Goal: Register for event/course

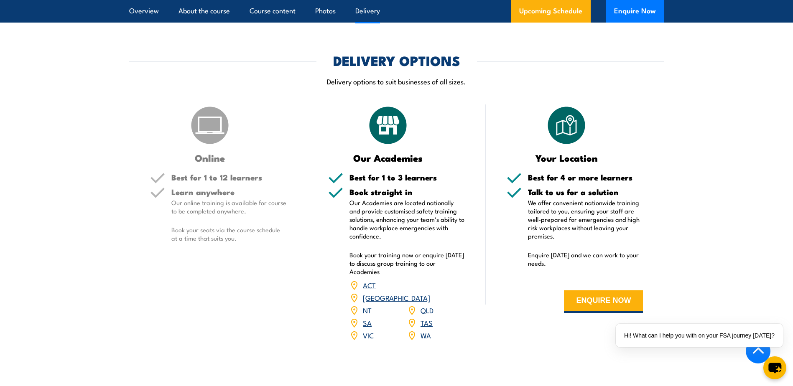
scroll to position [962, 0]
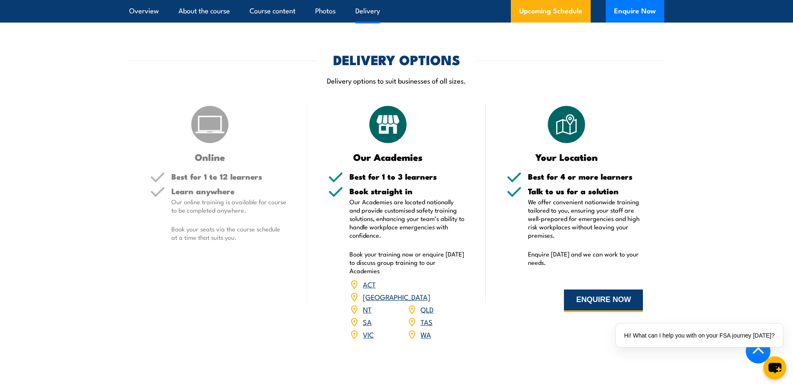
click at [625, 290] on button "ENQUIRE NOW" at bounding box center [603, 301] width 79 height 23
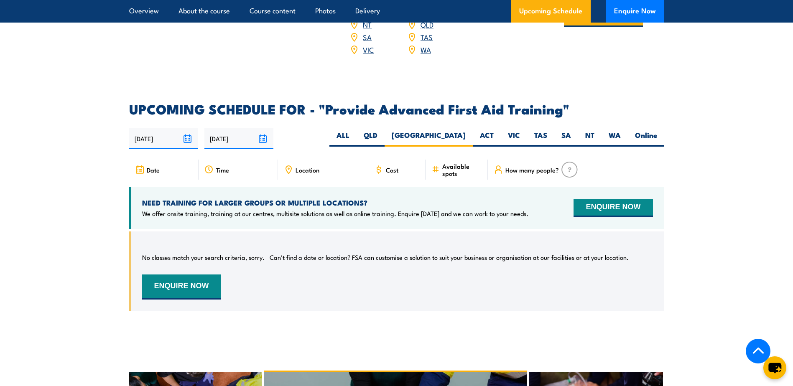
scroll to position [1244, 0]
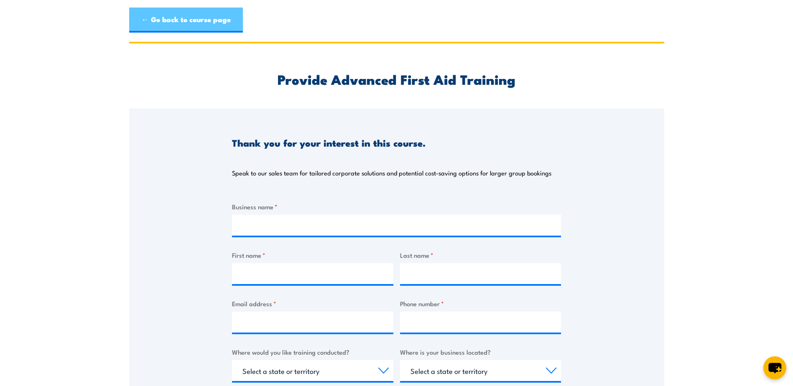
click at [157, 21] on link "← Go back to course page" at bounding box center [186, 20] width 114 height 25
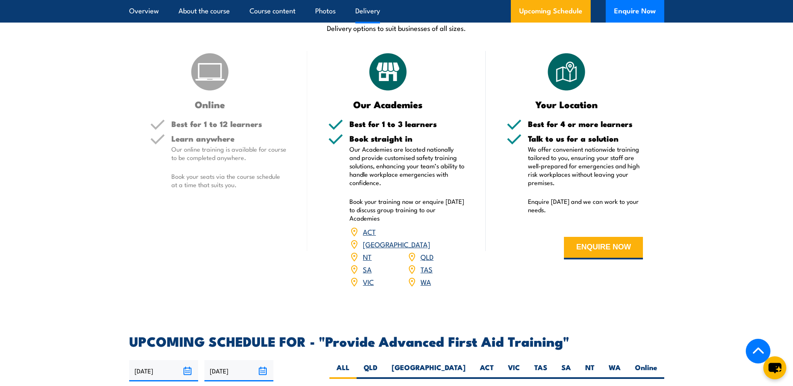
scroll to position [951, 0]
